Goal: Task Accomplishment & Management: Complete application form

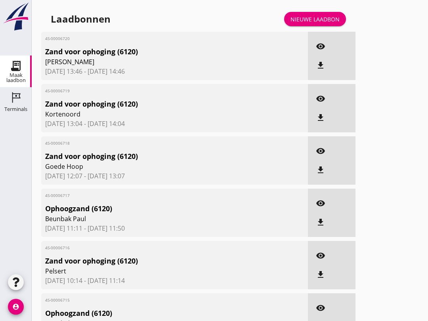
scroll to position [190, 0]
click at [332, 23] on div "Nieuwe laadbon" at bounding box center [314, 19] width 49 height 8
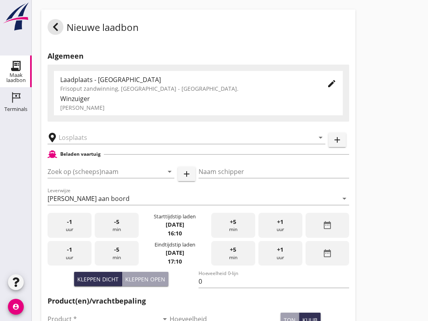
click at [80, 178] on input "Zoek op (scheeps)naam" at bounding box center [100, 171] width 105 height 13
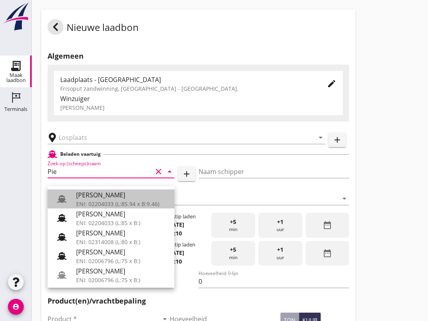
click at [115, 201] on div "ENI: 02204033 (L:85.94 x B:9.46)" at bounding box center [122, 204] width 92 height 8
type input "[PERSON_NAME]"
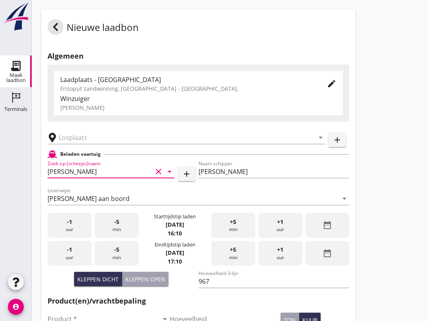
click at [151, 280] on button "Kleppen open" at bounding box center [145, 279] width 46 height 14
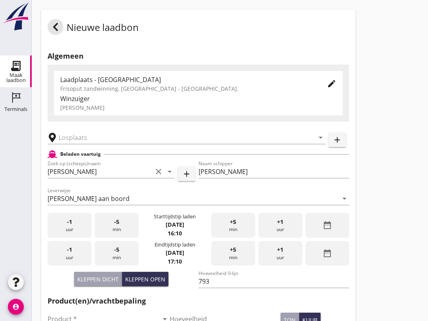
click at [111, 283] on div "Kleppen dicht" at bounding box center [97, 279] width 41 height 8
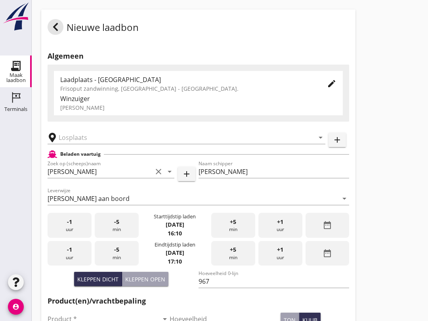
click at [223, 287] on input "967" at bounding box center [273, 281] width 151 height 13
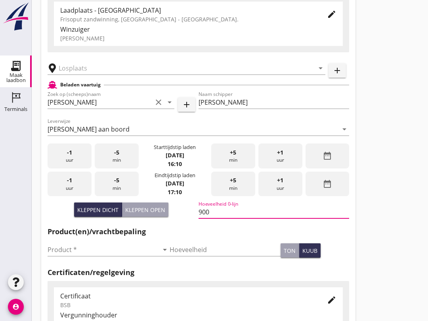
scroll to position [61, 0]
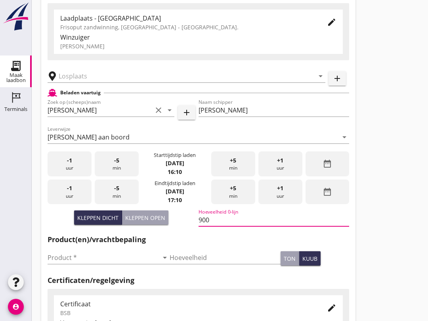
type input "900"
click at [87, 78] on input "text" at bounding box center [181, 76] width 244 height 13
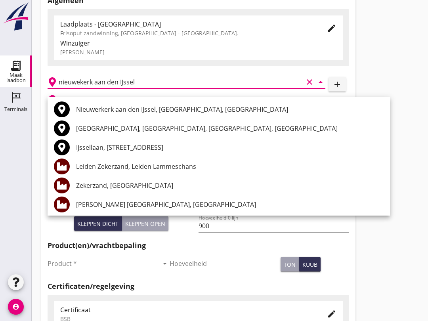
scroll to position [0, 0]
type input "n"
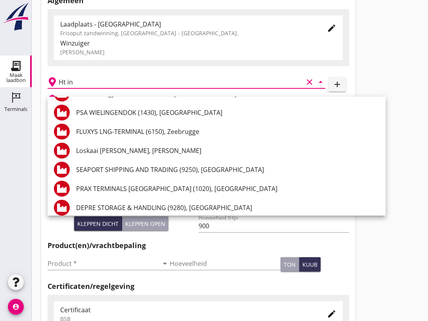
scroll to position [416, 0]
type input "H"
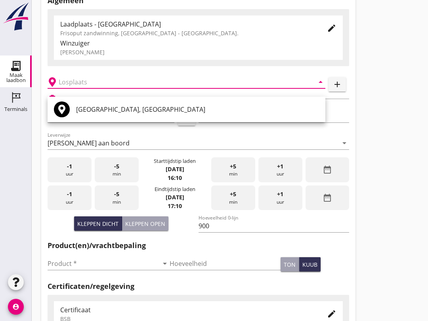
scroll to position [0, 0]
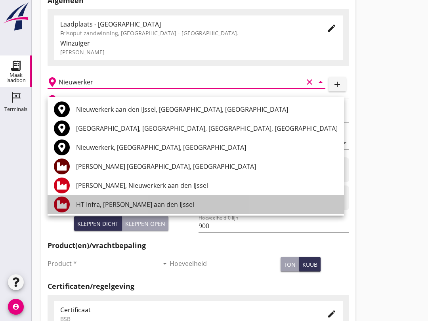
click at [86, 202] on div "HT Infra, [PERSON_NAME] aan den IJssel" at bounding box center [206, 205] width 261 height 10
type input "HT Infra, [PERSON_NAME] aan den IJssel"
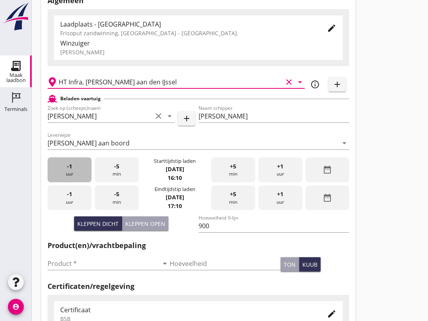
click at [76, 175] on div "-1 uur" at bounding box center [70, 169] width 44 height 25
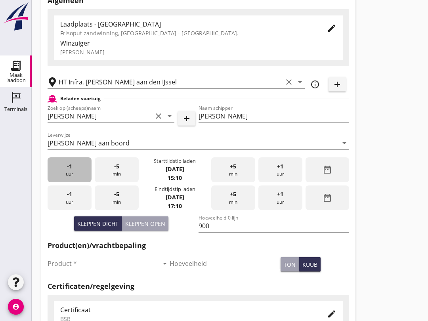
click at [70, 178] on div "-1 uur" at bounding box center [70, 169] width 44 height 25
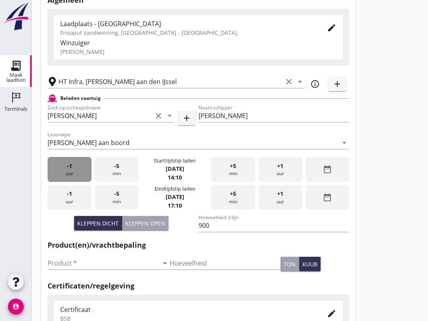
scroll to position [56, 0]
click at [73, 179] on div "-1 uur" at bounding box center [70, 169] width 44 height 25
click at [79, 175] on div "-1 uur" at bounding box center [70, 169] width 44 height 25
click at [78, 179] on div "-1 uur" at bounding box center [70, 169] width 44 height 25
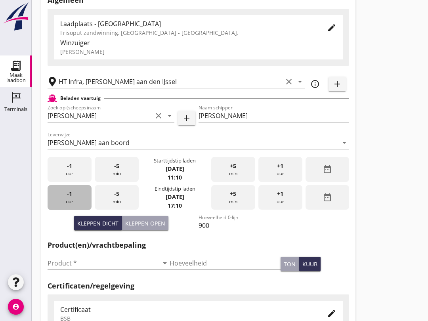
click at [73, 204] on div "-1 uur" at bounding box center [70, 197] width 44 height 25
click at [73, 209] on div "-1 uur" at bounding box center [70, 197] width 44 height 25
click at [76, 210] on div "-1 uur" at bounding box center [70, 197] width 44 height 25
click at [78, 207] on div "-1 uur" at bounding box center [70, 197] width 44 height 25
click at [78, 210] on div "-1 uur" at bounding box center [70, 197] width 44 height 25
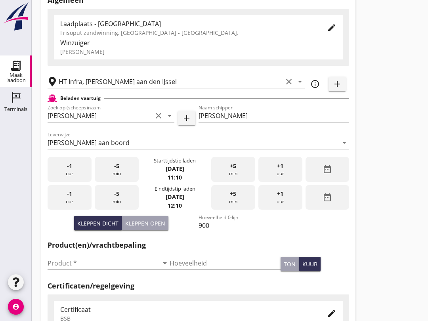
click at [88, 269] on input "Product *" at bounding box center [103, 263] width 111 height 13
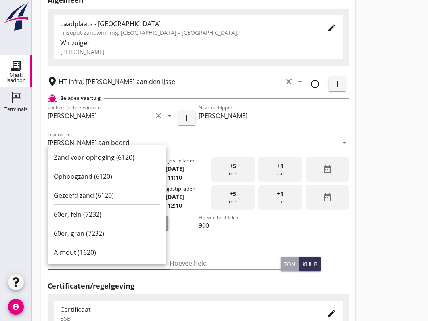
scroll to position [55, 0]
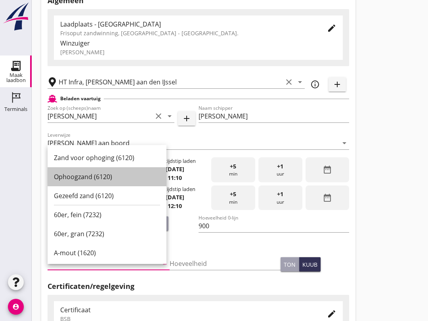
click at [116, 178] on div "Ophoogzand (6120)" at bounding box center [107, 177] width 106 height 10
type input "Ophoogzand (6120)"
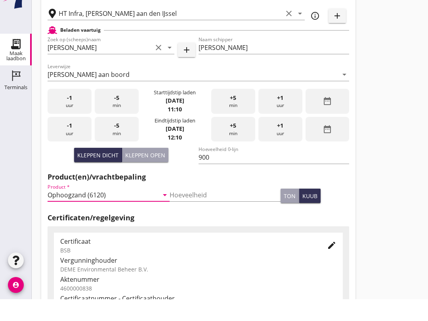
scroll to position [252, 0]
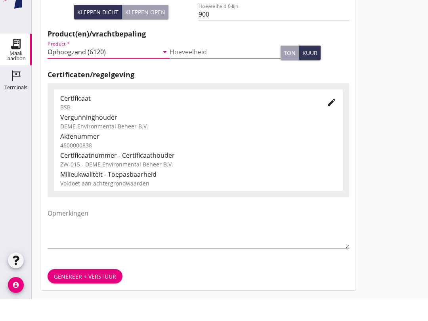
click at [103, 294] on div "Genereer + verstuur" at bounding box center [85, 298] width 62 height 8
